Goal: Information Seeking & Learning: Understand process/instructions

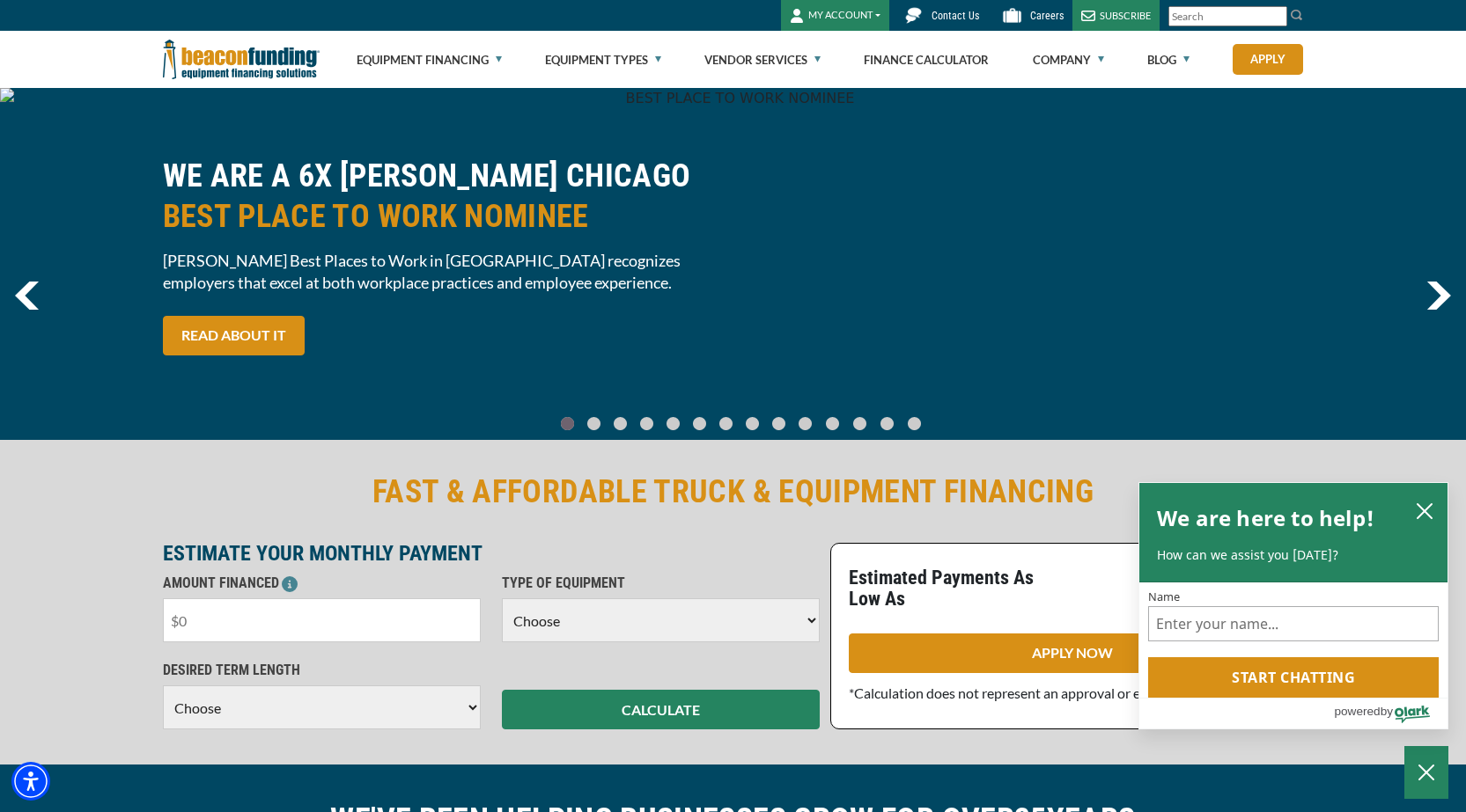
click at [328, 624] on input "text" at bounding box center [322, 620] width 318 height 44
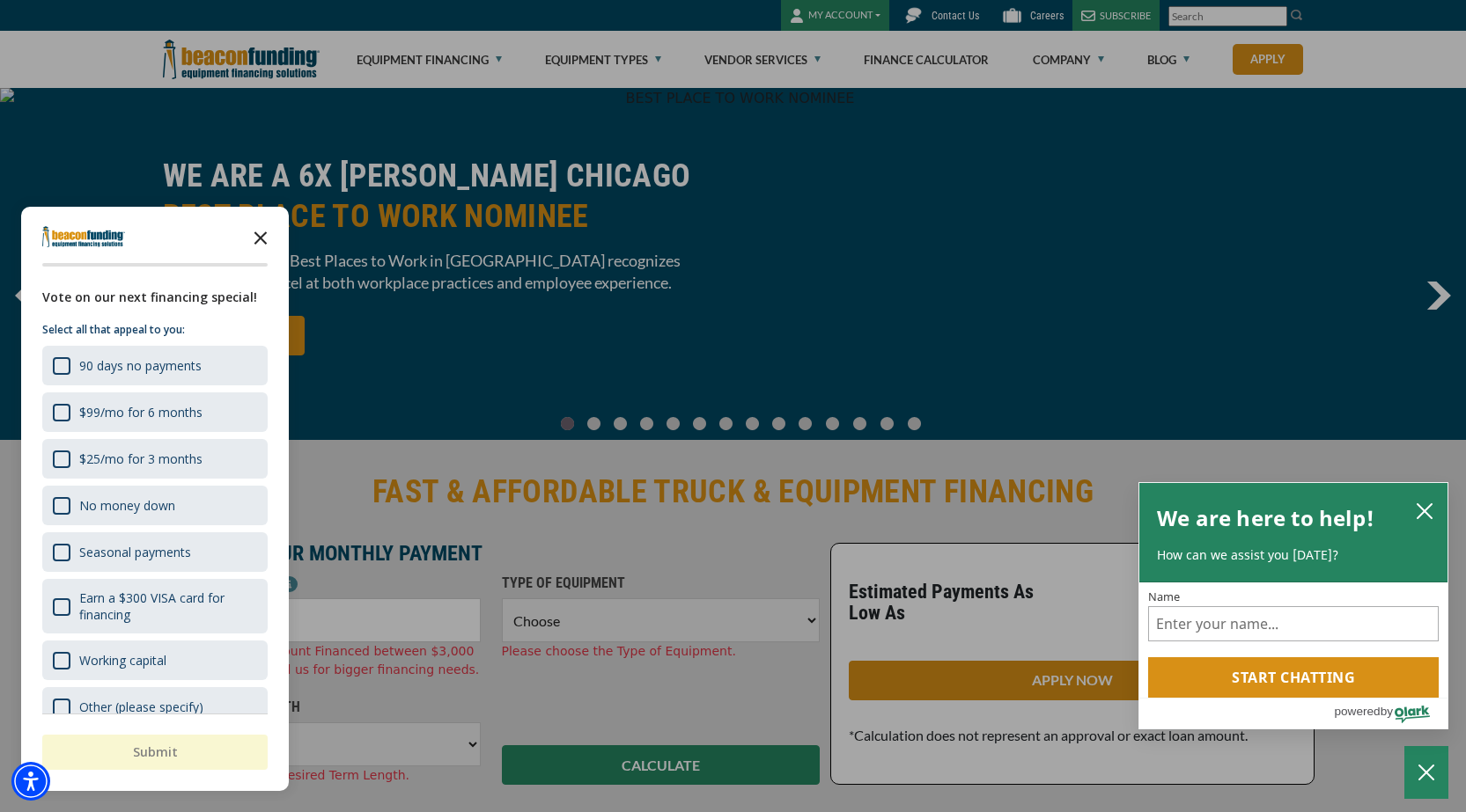
click at [263, 236] on polygon "Close the survey" at bounding box center [260, 237] width 13 height 13
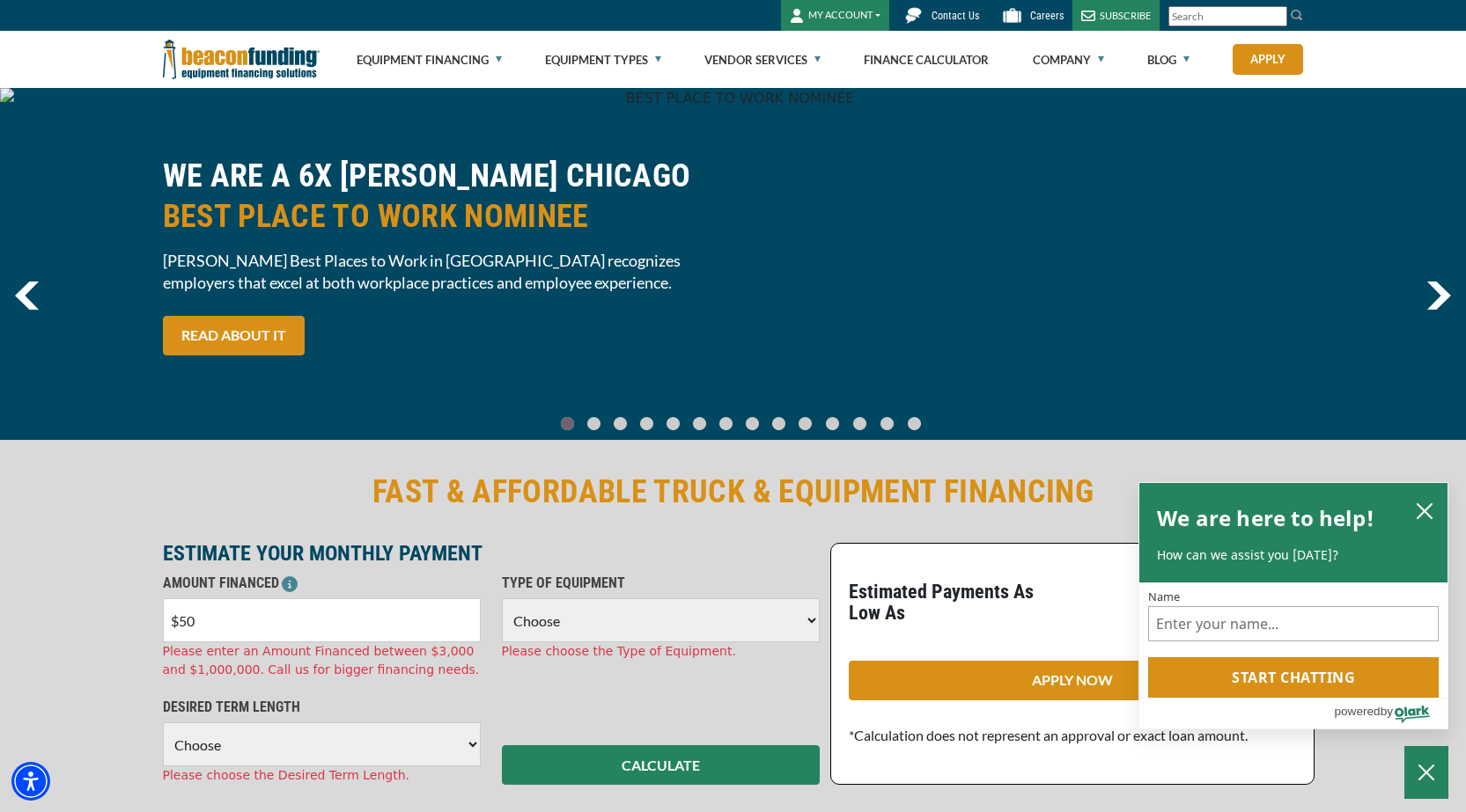
click at [204, 614] on input "$50" at bounding box center [322, 620] width 318 height 44
type input "$50,000"
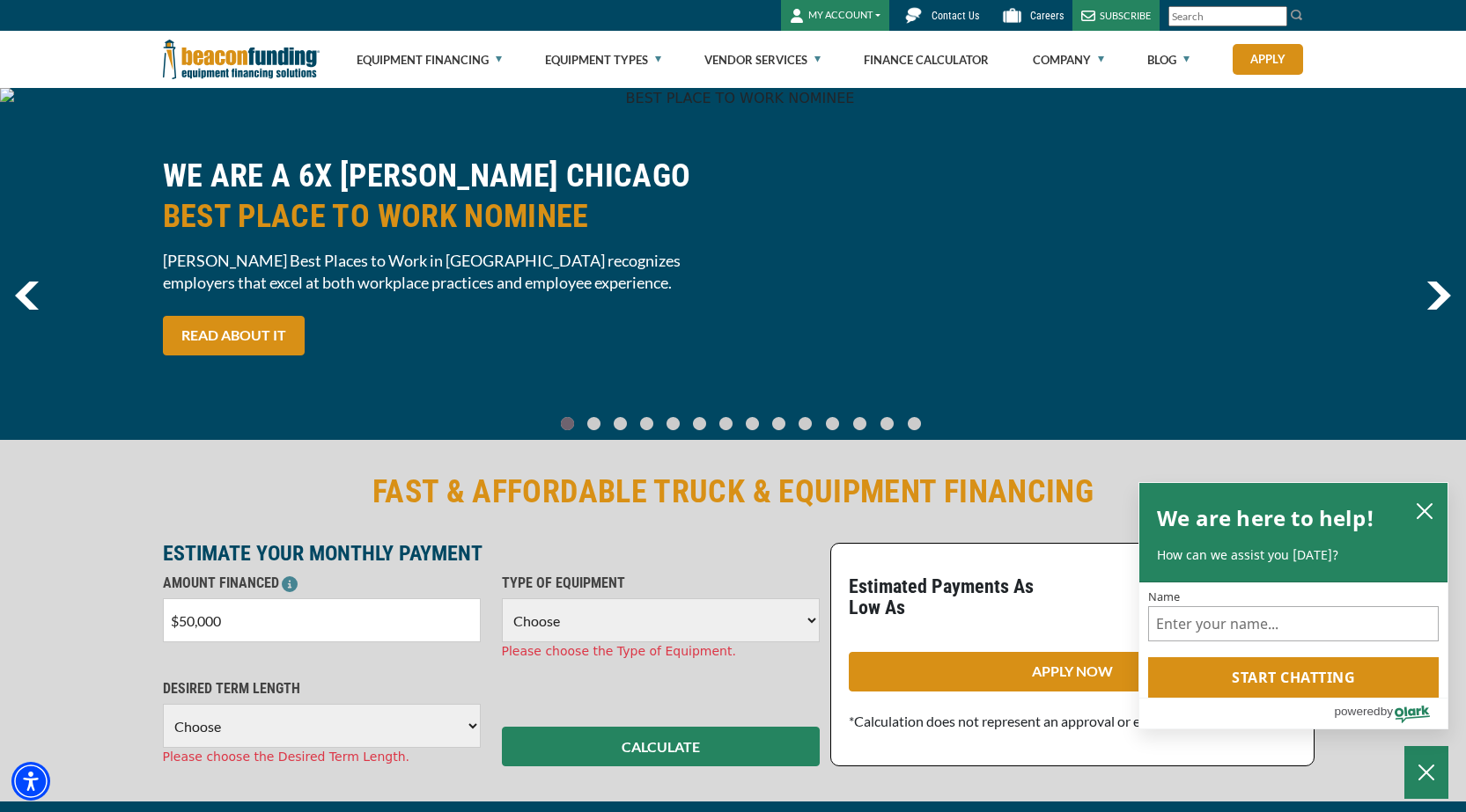
click at [735, 628] on select "Choose Backhoe Boom/Bucket Truck Chipper Commercial Mower Crane DTG/DTF Printin…" at bounding box center [660, 620] width 318 height 44
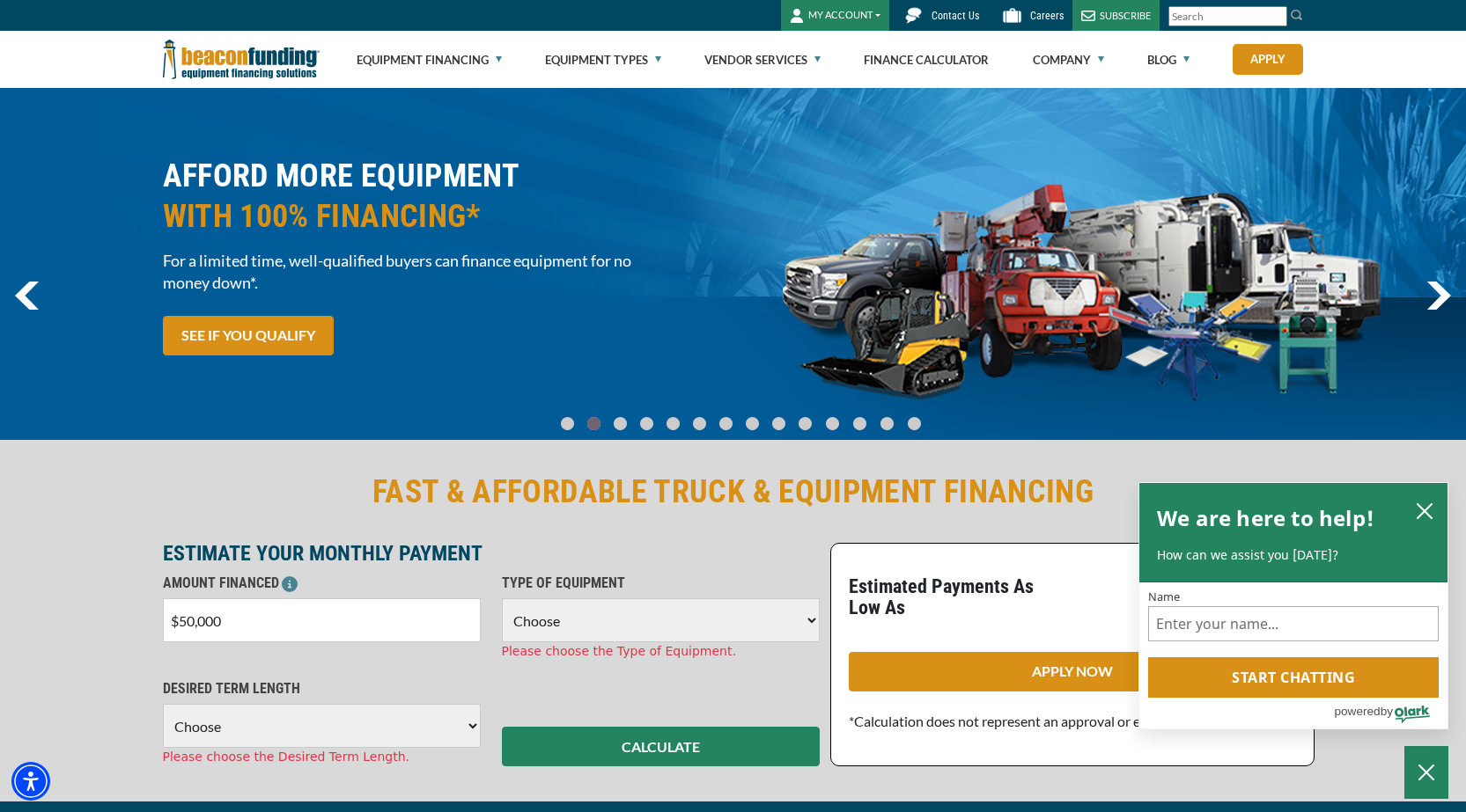
select select "13"
click at [502, 599] on select "Choose Backhoe Boom/Bucket Truck Chipper Commercial Mower Crane DTG/DTF Printin…" at bounding box center [660, 620] width 318 height 44
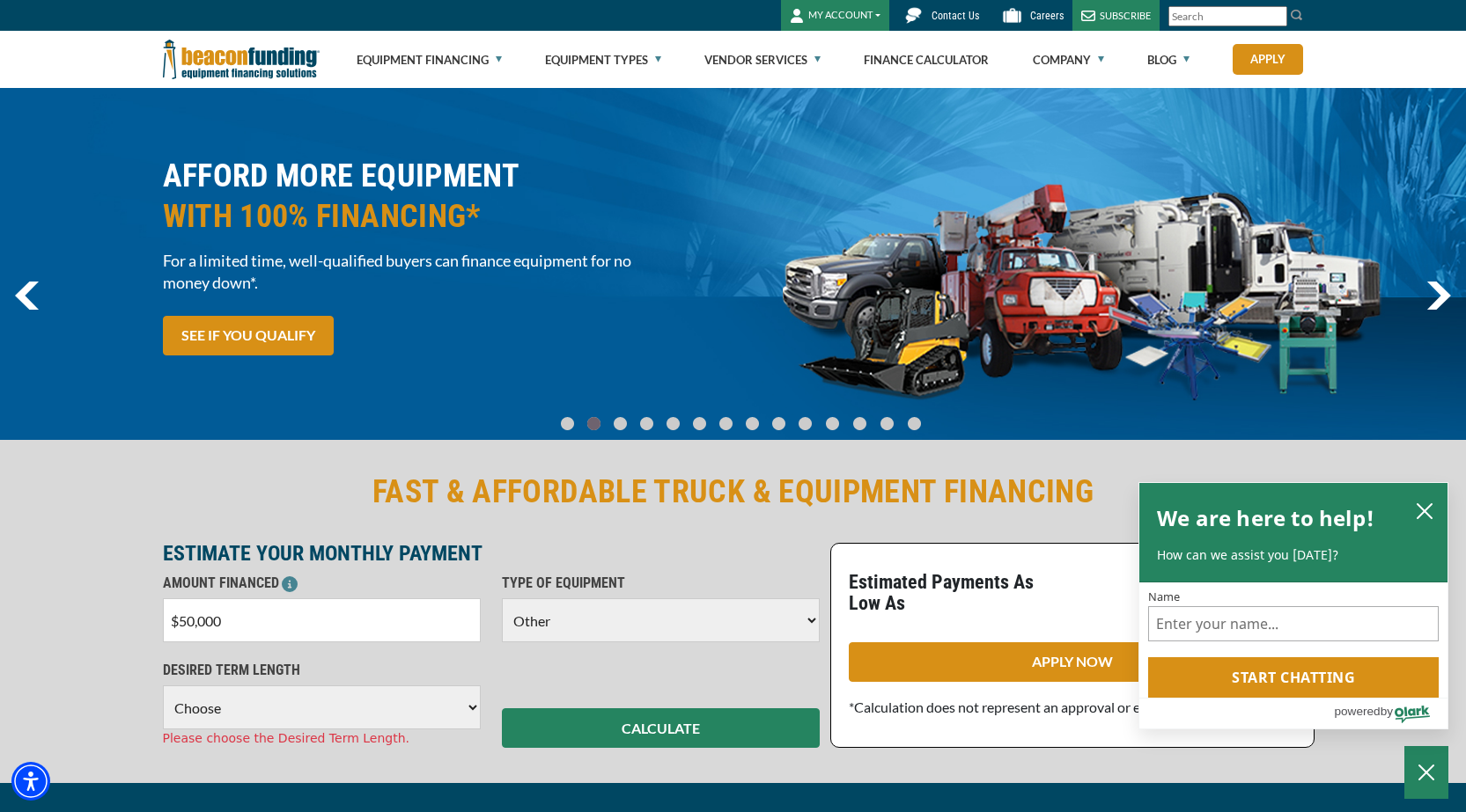
click at [237, 708] on select "Choose 36 Months 48 Months 60 Months" at bounding box center [322, 708] width 318 height 44
select select "60"
click at [163, 686] on select "Choose 36 Months 48 Months 60 Months" at bounding box center [322, 708] width 318 height 44
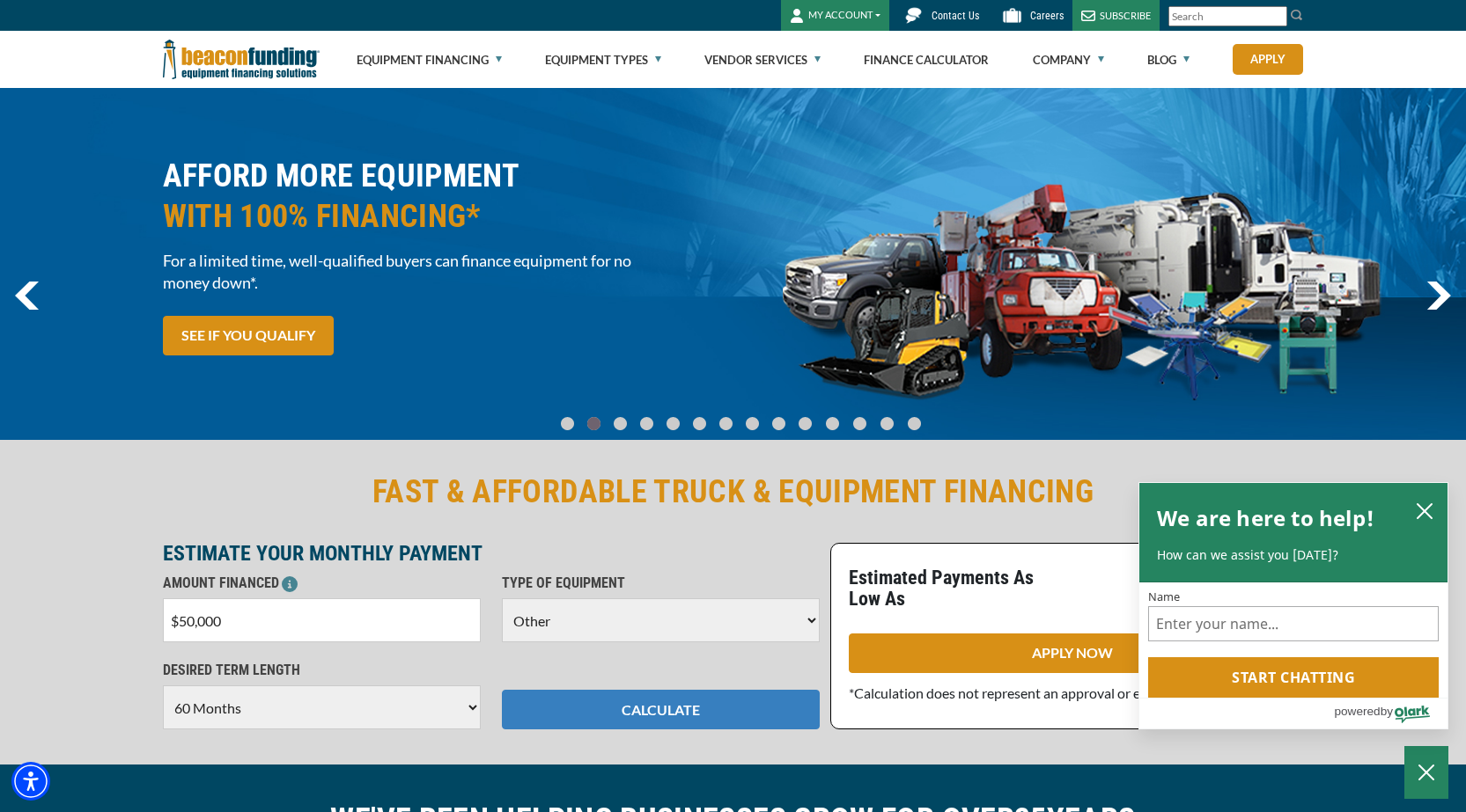
click at [613, 707] on button "CALCULATE" at bounding box center [660, 710] width 318 height 40
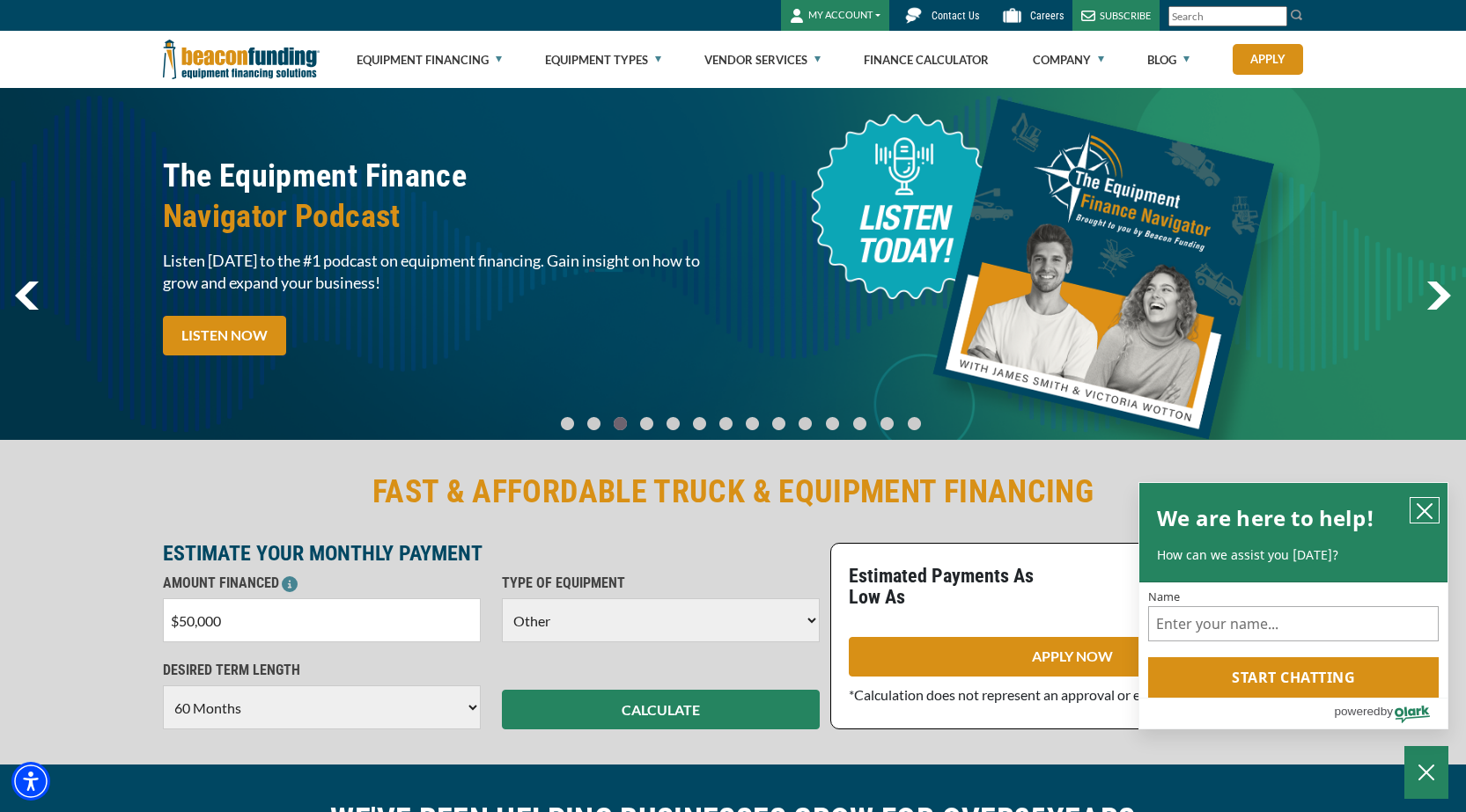
click at [1426, 508] on icon "close chatbox" at bounding box center [1424, 511] width 14 height 14
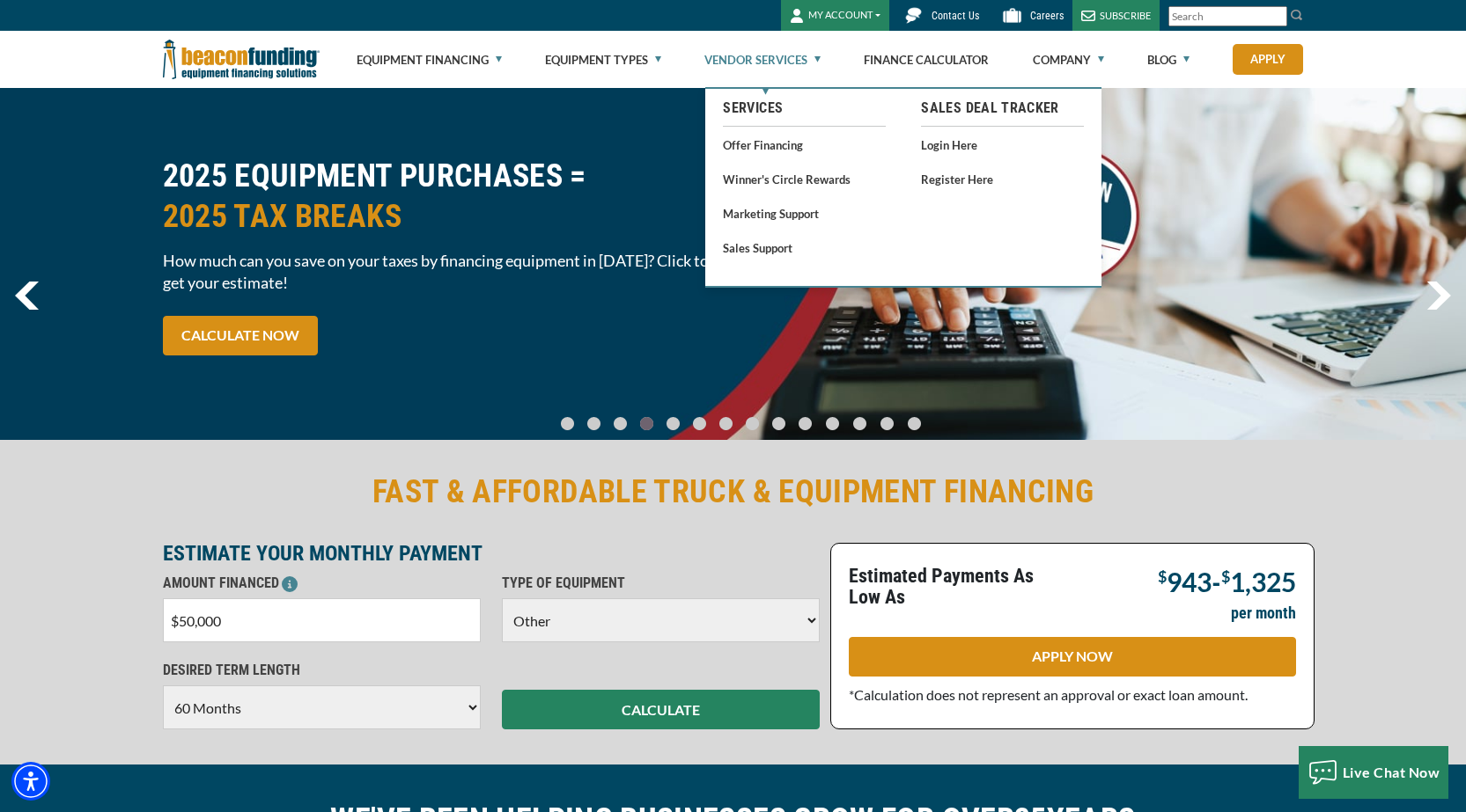
click at [811, 52] on link "Vendor Services" at bounding box center [762, 60] width 116 height 57
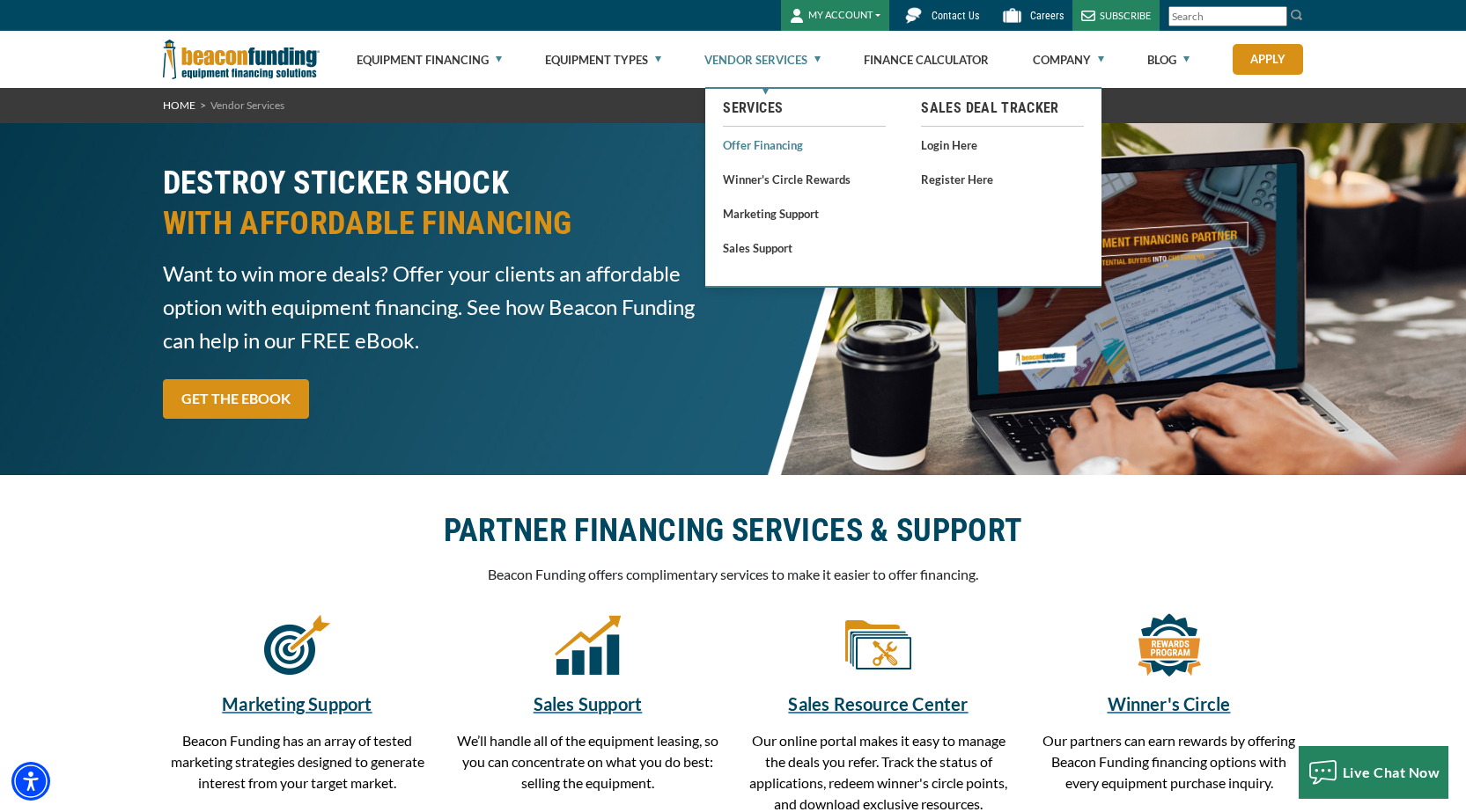
click at [762, 144] on link "Offer Financing" at bounding box center [805, 145] width 163 height 22
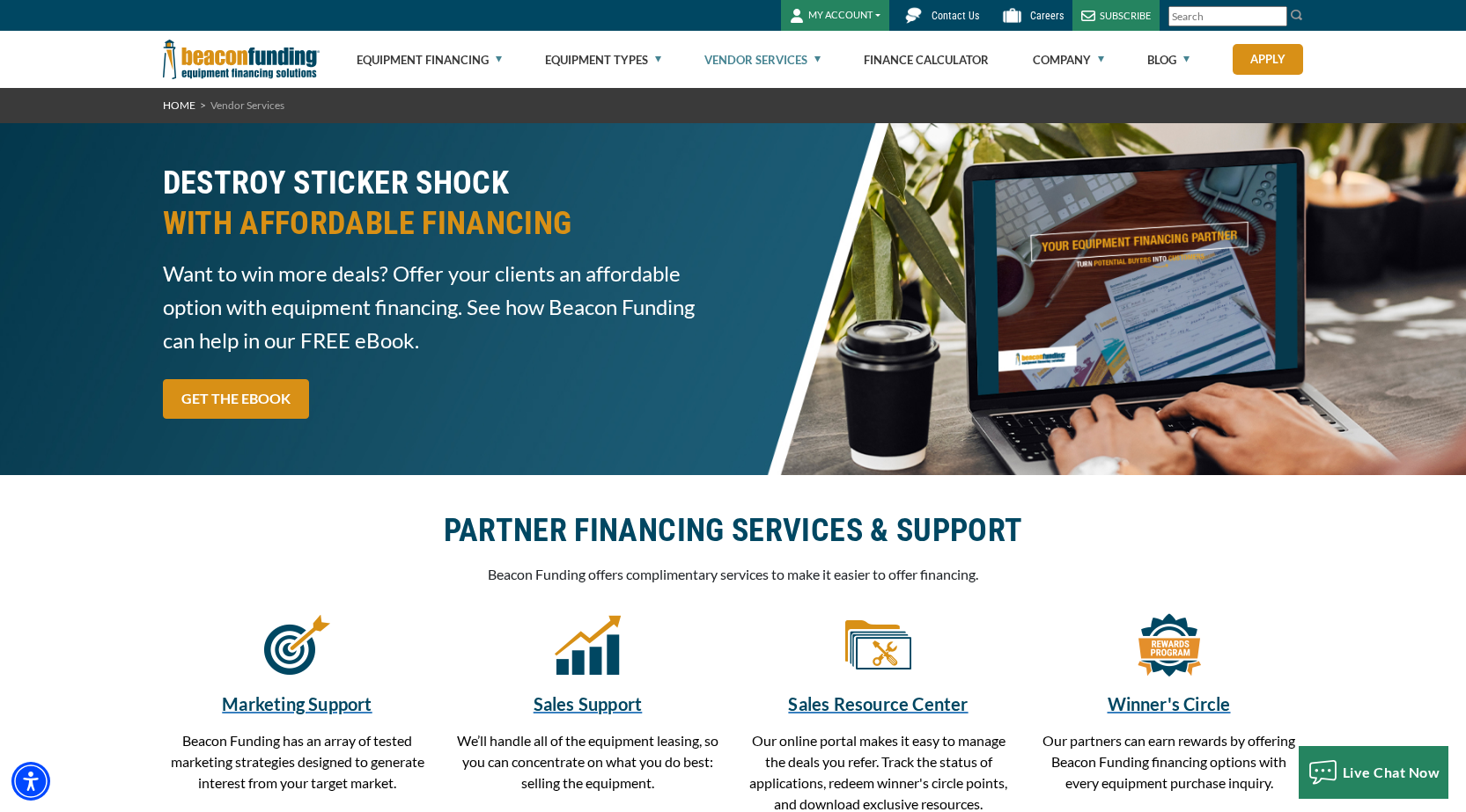
click at [951, 12] on span "Contact Us" at bounding box center [955, 16] width 48 height 12
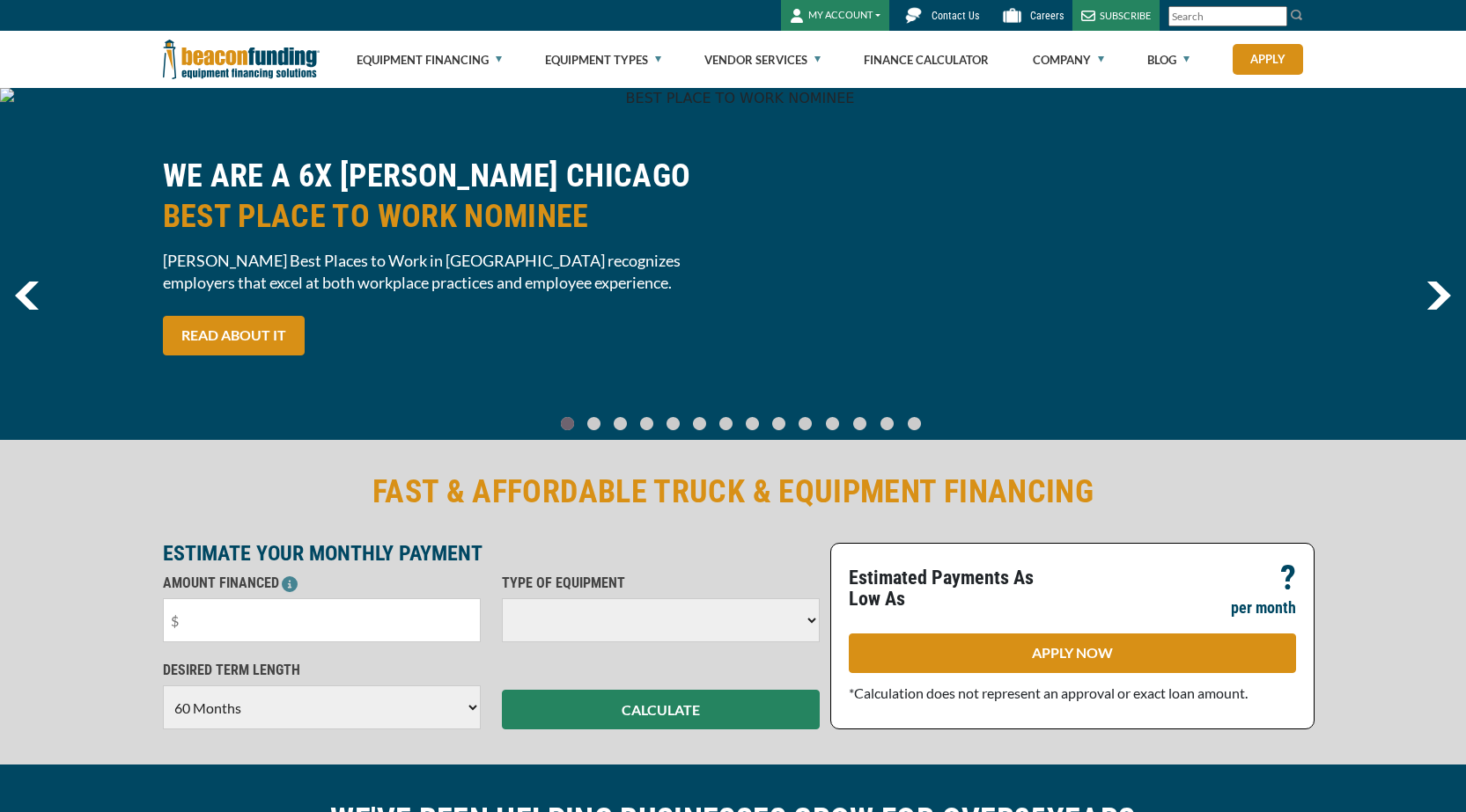
select select "60"
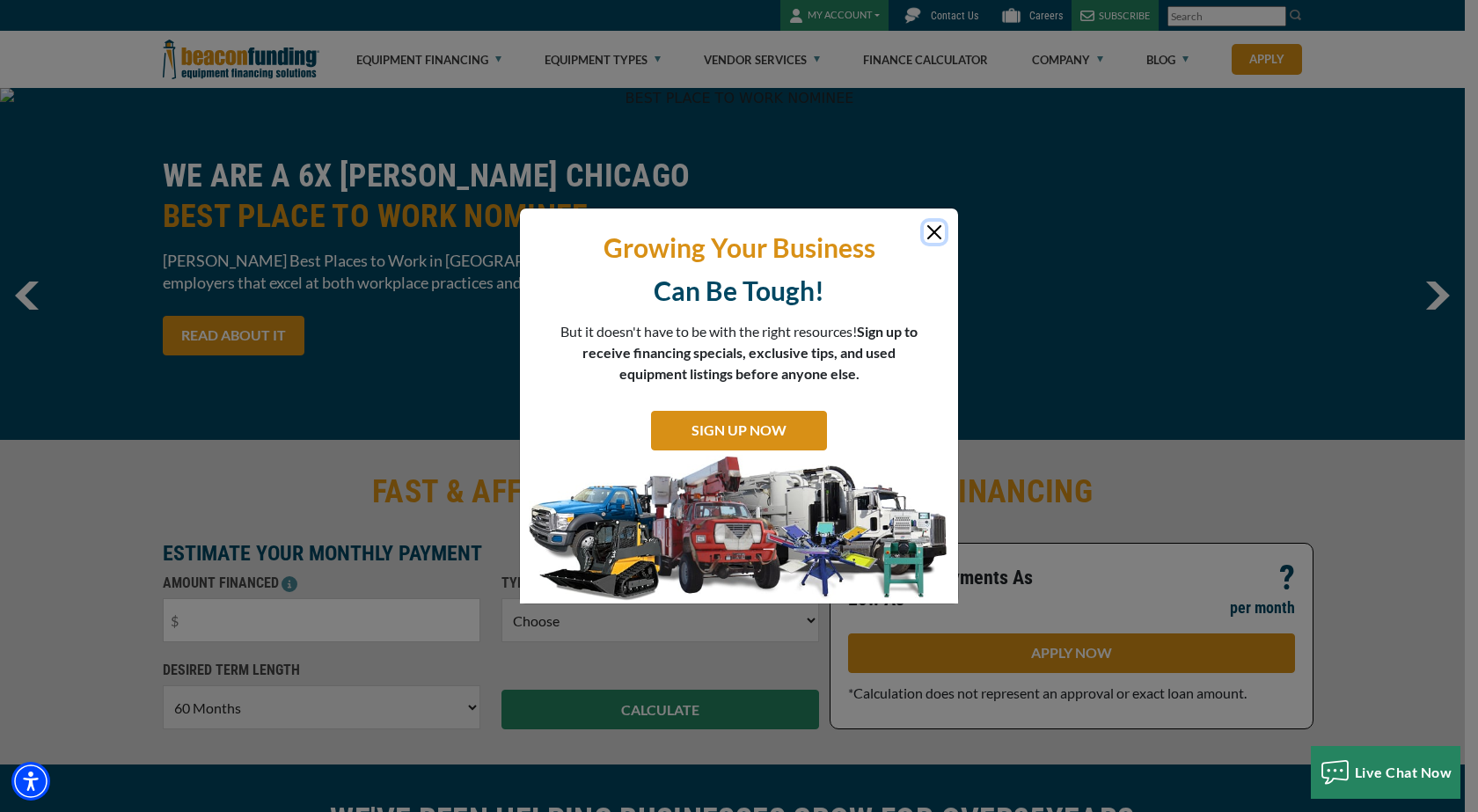
click at [932, 222] on button "Close" at bounding box center [934, 231] width 21 height 21
